Goal: Navigation & Orientation: Find specific page/section

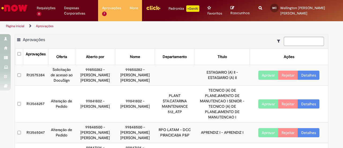
click at [24, 10] on img "Ir para a Homepage" at bounding box center [15, 8] width 28 height 11
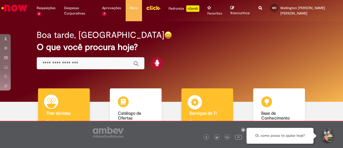
click at [207, 103] on div "Serviços de TI Serviços de TI Encontre ajuda" at bounding box center [207, 111] width 52 height 46
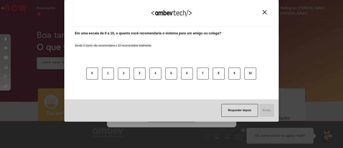
click at [265, 11] on img "Close" at bounding box center [264, 12] width 4 height 4
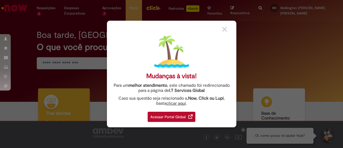
click at [173, 115] on div "Acessar Portal Global" at bounding box center [172, 116] width 48 height 10
